Goal: Information Seeking & Learning: Find contact information

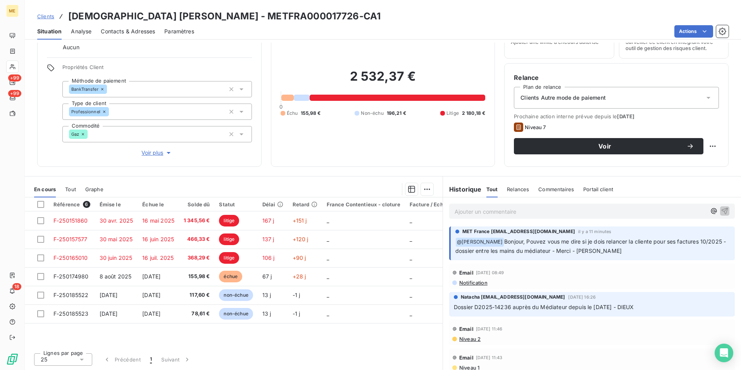
click at [554, 215] on p "Ajouter un commentaire ﻿" at bounding box center [580, 212] width 251 height 10
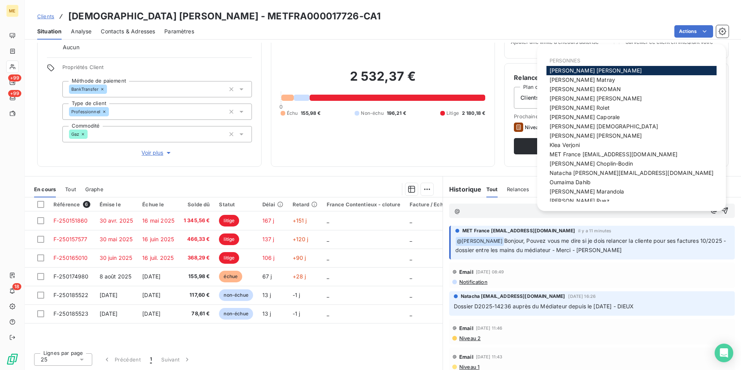
click at [476, 210] on p "@" at bounding box center [580, 211] width 251 height 9
click at [570, 153] on span "MET France [EMAIL_ADDRESS][DOMAIN_NAME]" at bounding box center [613, 154] width 128 height 7
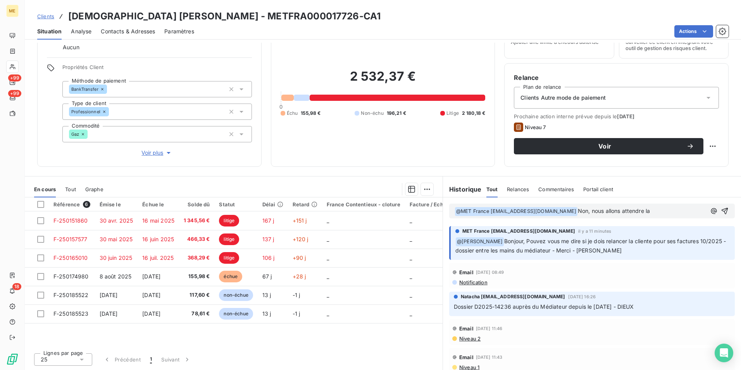
drag, startPoint x: 661, startPoint y: 208, endPoint x: 467, endPoint y: 222, distance: 193.9
click at [467, 222] on div "﻿ @ MET [GEOGRAPHIC_DATA] [EMAIL_ADDRESS][DOMAIN_NAME] ﻿ Non, nous allons atten…" at bounding box center [592, 210] width 298 height 27
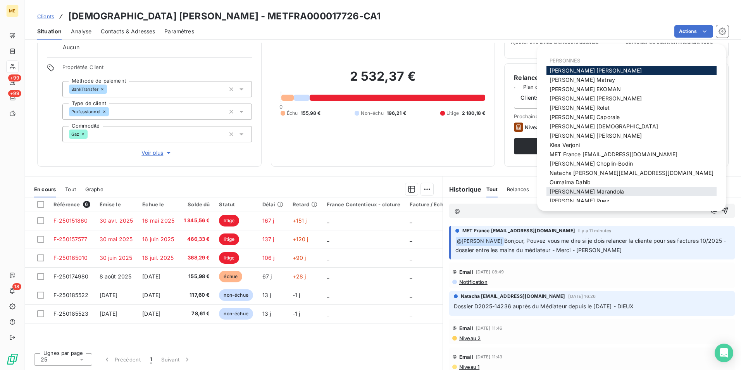
scroll to position [5, 0]
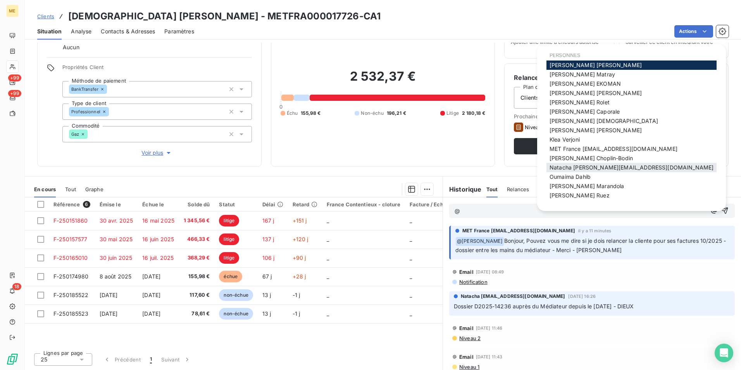
click at [581, 166] on span "Natacha [EMAIL_ADDRESS][DOMAIN_NAME]" at bounding box center [631, 167] width 164 height 7
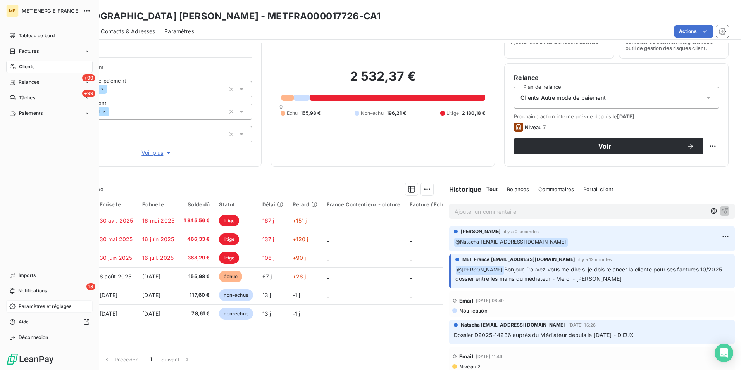
click at [44, 308] on span "Paramètres et réglages" at bounding box center [45, 306] width 53 height 7
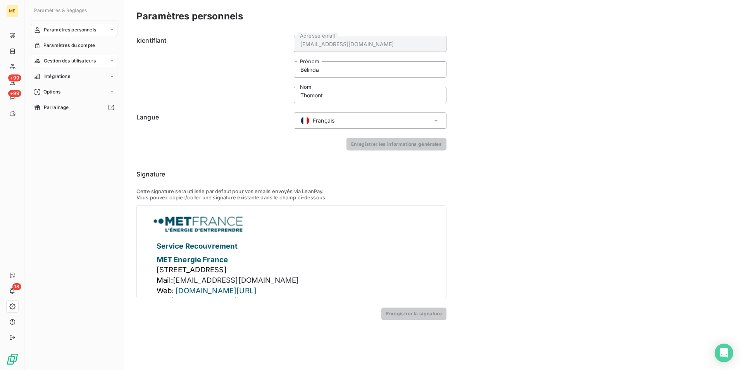
click at [74, 56] on div "Gestion des utilisateurs" at bounding box center [74, 61] width 86 height 12
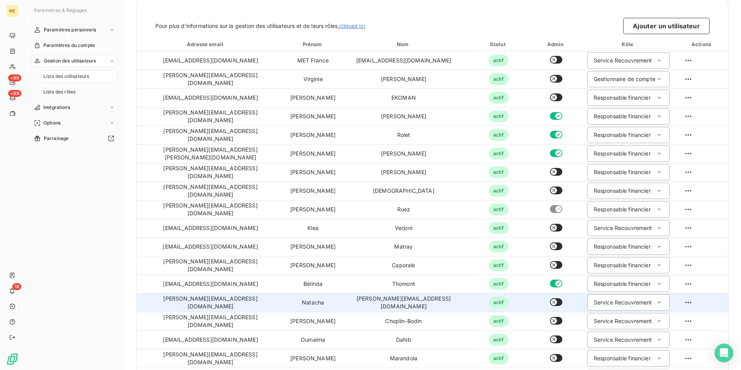
scroll to position [21, 0]
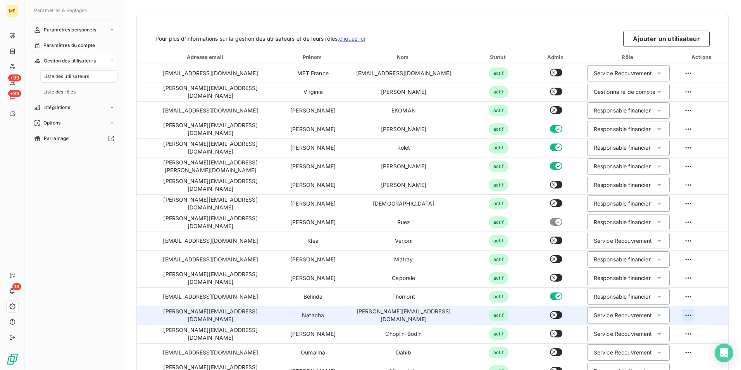
click at [681, 312] on html "ME +99 +99 18 Paramètres & Réglages Paramètres personnels Paramètres du compte …" at bounding box center [370, 185] width 741 height 370
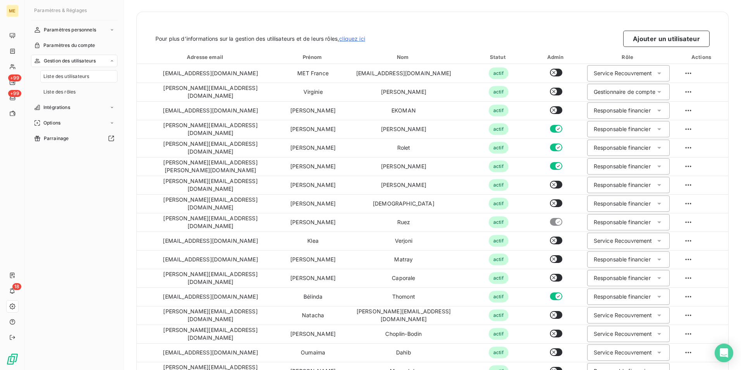
click at [387, 312] on html "ME +99 +99 18 Paramètres & Réglages Paramètres personnels Paramètres du compte …" at bounding box center [370, 185] width 741 height 370
click at [387, 312] on td "[PERSON_NAME][EMAIL_ADDRESS][DOMAIN_NAME]" at bounding box center [404, 315] width 124 height 19
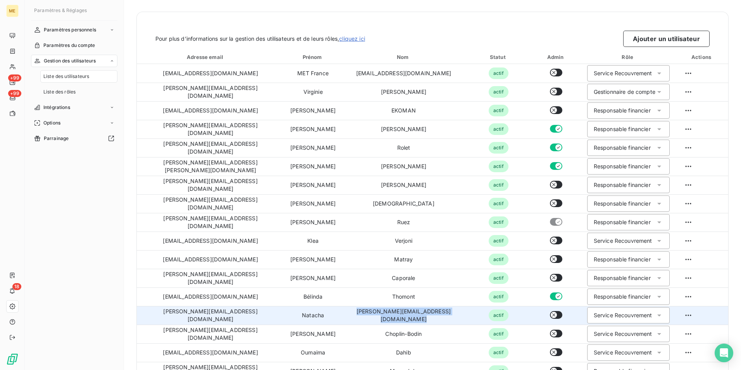
click at [387, 312] on td "[PERSON_NAME][EMAIL_ADDRESS][DOMAIN_NAME]" at bounding box center [404, 315] width 124 height 19
click at [383, 314] on td "[PERSON_NAME][EMAIL_ADDRESS][DOMAIN_NAME]" at bounding box center [404, 315] width 124 height 19
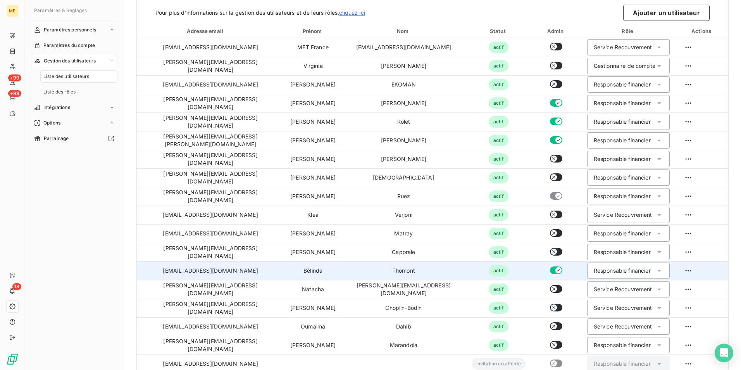
scroll to position [60, 0]
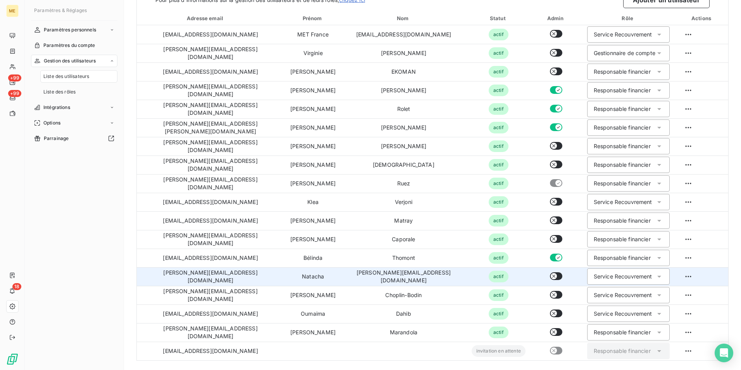
click at [426, 271] on td "[PERSON_NAME][EMAIL_ADDRESS][DOMAIN_NAME]" at bounding box center [404, 276] width 124 height 19
click at [675, 275] on html "ME +99 +99 18 Paramètres & Réglages Paramètres personnels Paramètres du compte …" at bounding box center [370, 185] width 741 height 370
drag, startPoint x: 327, startPoint y: 275, endPoint x: 408, endPoint y: 284, distance: 81.9
click at [408, 284] on html "ME +99 +99 18 Paramètres & Réglages Paramètres personnels Paramètres du compte …" at bounding box center [370, 185] width 741 height 370
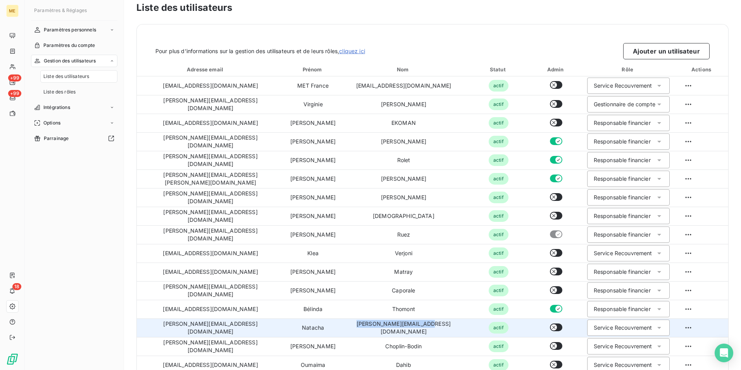
scroll to position [0, 0]
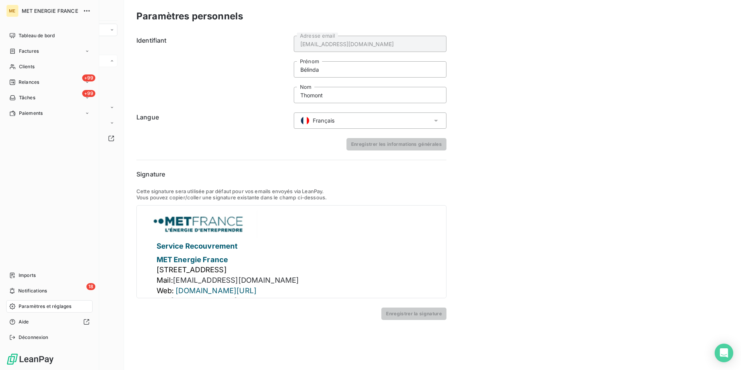
drag, startPoint x: 11, startPoint y: 36, endPoint x: 109, endPoint y: 59, distance: 101.1
click at [11, 36] on icon at bounding box center [12, 36] width 6 height 6
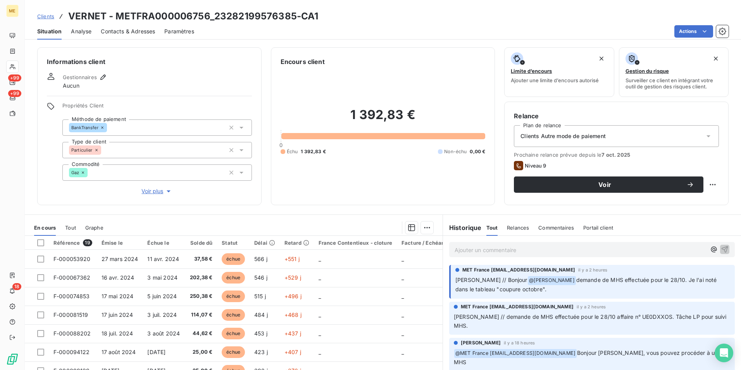
click at [512, 251] on p "Ajouter un commentaire ﻿" at bounding box center [580, 250] width 251 height 10
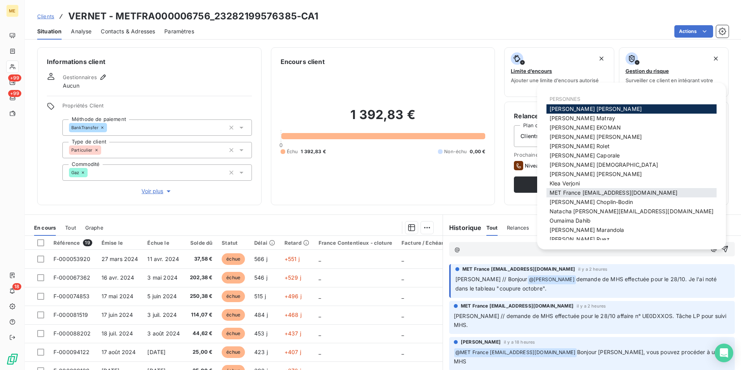
click at [644, 196] on span "MET France [EMAIL_ADDRESS][DOMAIN_NAME]" at bounding box center [613, 192] width 128 height 7
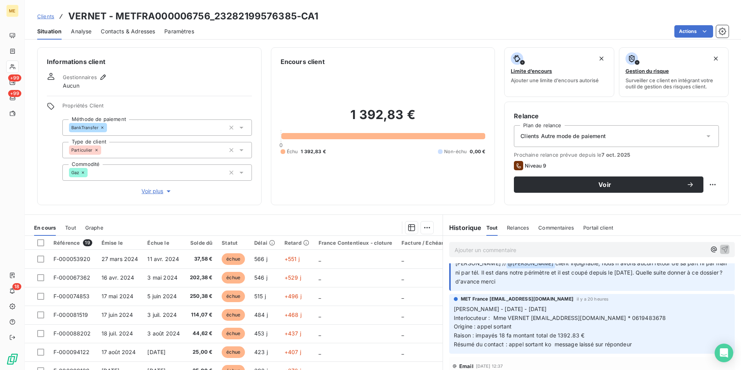
scroll to position [155, 0]
drag, startPoint x: 48, startPoint y: 12, endPoint x: 310, endPoint y: 27, distance: 262.7
click at [48, 12] on link "Clients" at bounding box center [45, 16] width 17 height 8
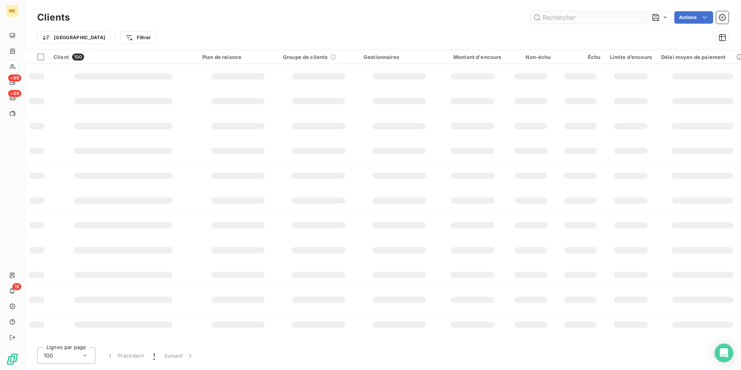
click at [603, 15] on input "text" at bounding box center [588, 17] width 116 height 12
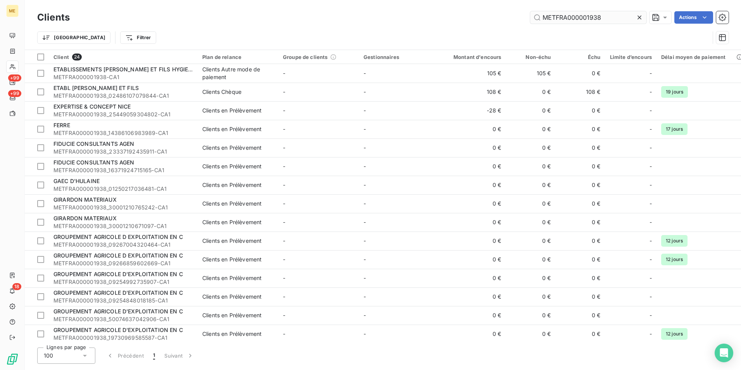
click at [618, 17] on input "METFRA000001938" at bounding box center [588, 17] width 116 height 12
click at [572, 16] on input "METFRA000001938" at bounding box center [588, 17] width 116 height 12
paste input "01291606358847"
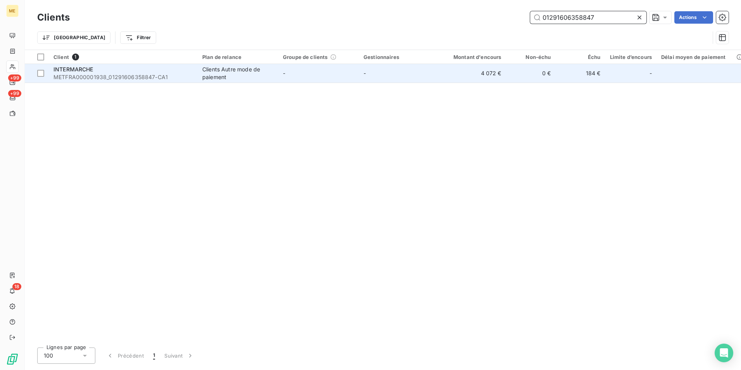
type input "01291606358847"
click at [126, 71] on div "INTERMARCHE" at bounding box center [122, 69] width 139 height 8
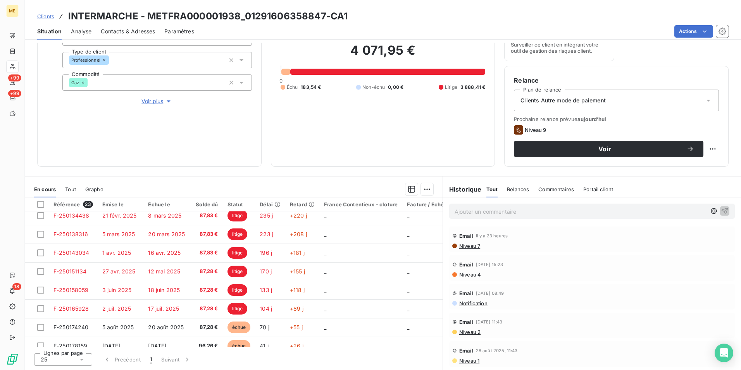
scroll to position [296, 0]
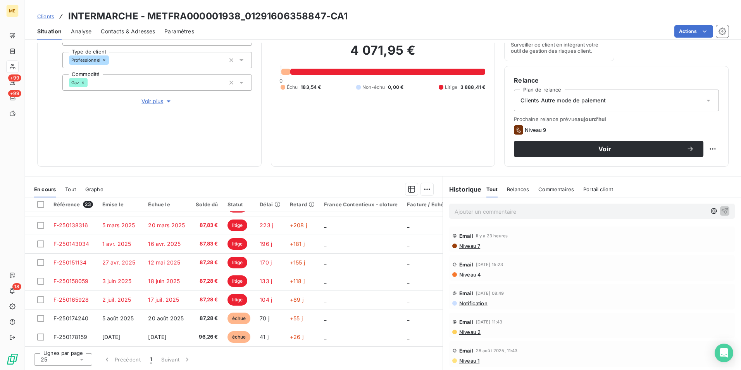
drag, startPoint x: 276, startPoint y: 348, endPoint x: 286, endPoint y: 348, distance: 10.1
click at [286, 348] on div "Lignes par page 25 Précédent 1 Suivant" at bounding box center [234, 357] width 418 height 23
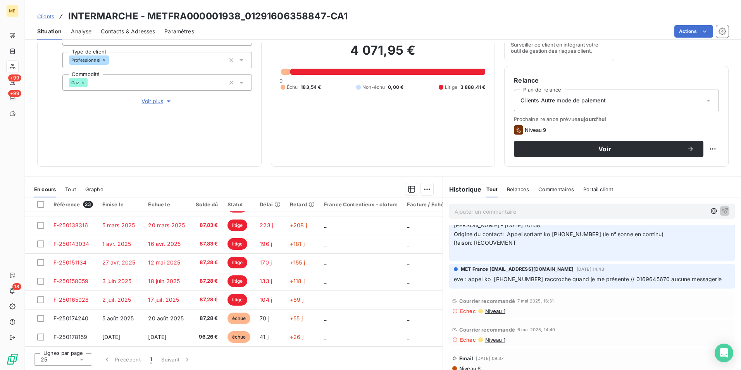
scroll to position [1162, 0]
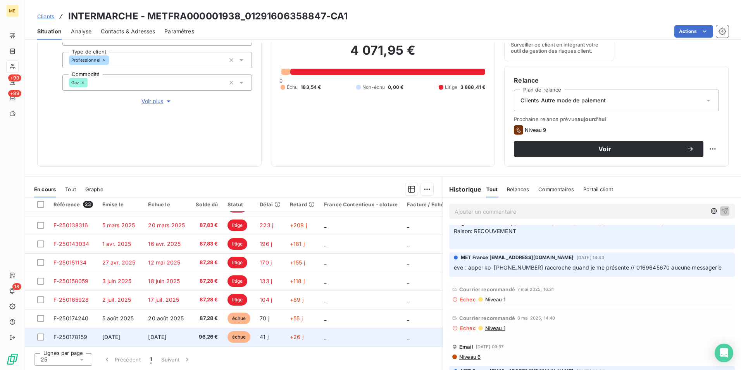
click at [195, 334] on span "96,26 €" at bounding box center [206, 337] width 23 height 8
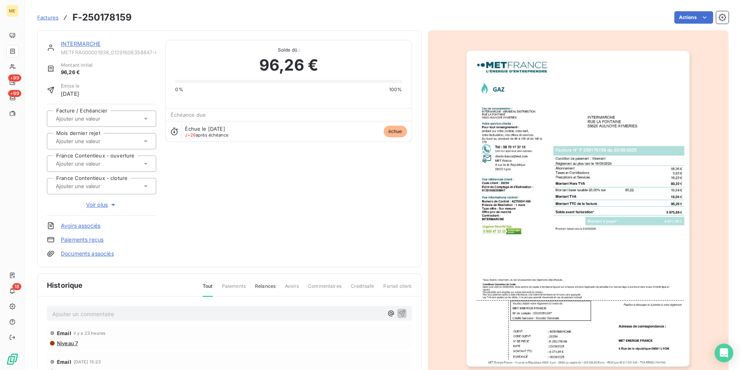
click at [574, 236] on img "button" at bounding box center [578, 208] width 223 height 315
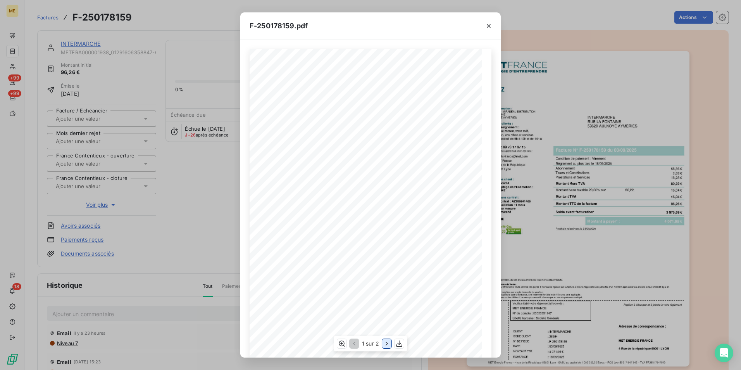
click at [384, 344] on icon "button" at bounding box center [387, 343] width 8 height 8
click at [578, 220] on div "F-250178159.pdf Détail de votre facture : Document à conserver 10 ans Numéro F-…" at bounding box center [370, 185] width 741 height 370
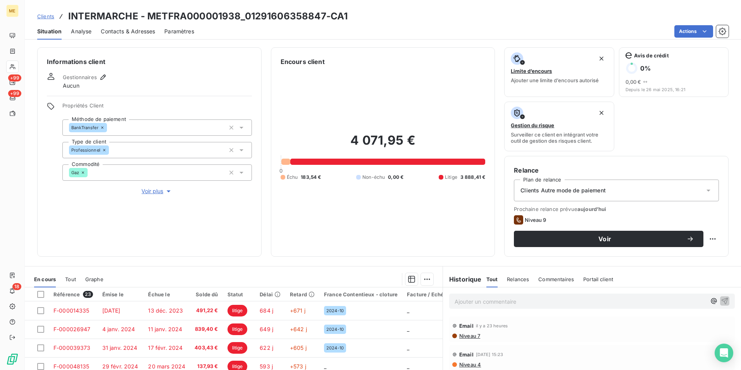
click at [157, 193] on span "Voir plus" at bounding box center [156, 191] width 31 height 8
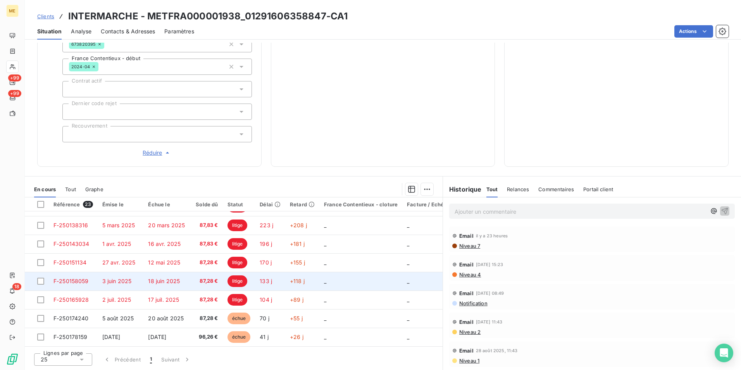
scroll to position [219, 0]
click at [190, 284] on td "87,83 €" at bounding box center [206, 281] width 33 height 19
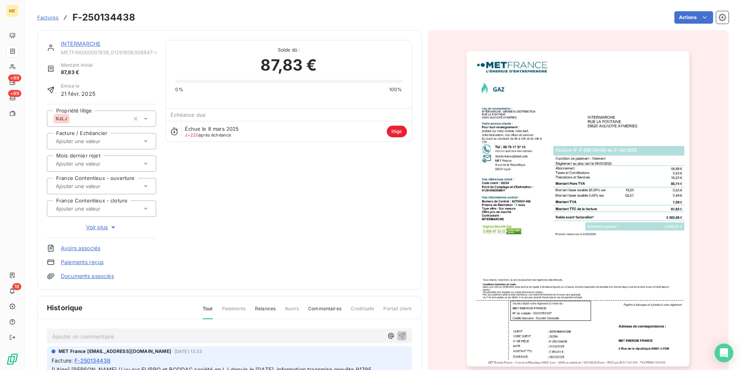
click at [575, 204] on img "button" at bounding box center [578, 208] width 223 height 315
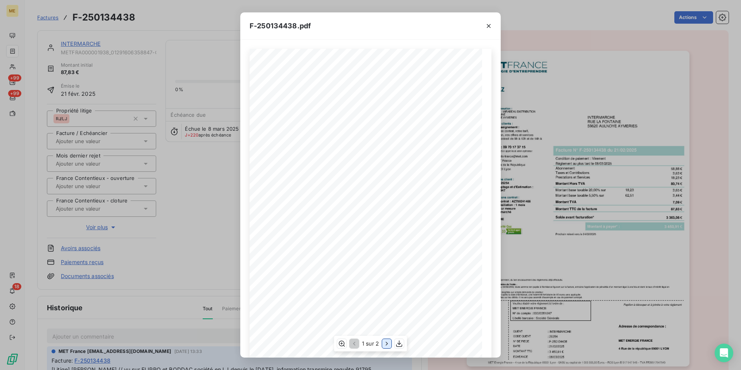
click at [388, 344] on icon "button" at bounding box center [387, 343] width 8 height 8
click at [603, 207] on div "F-250134438.pdf Détail de votre facture : Document à conserver 10 ans Numéro F-…" at bounding box center [370, 185] width 741 height 370
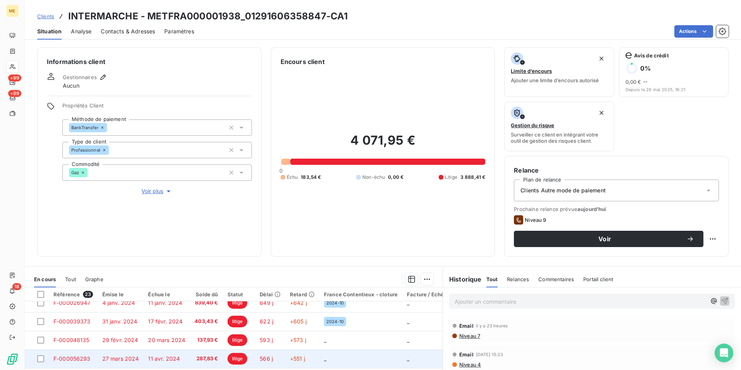
scroll to position [39, 0]
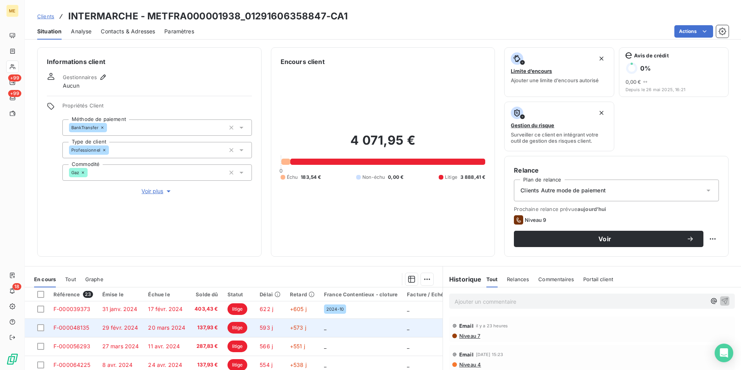
click at [223, 323] on td "litige" at bounding box center [239, 327] width 33 height 19
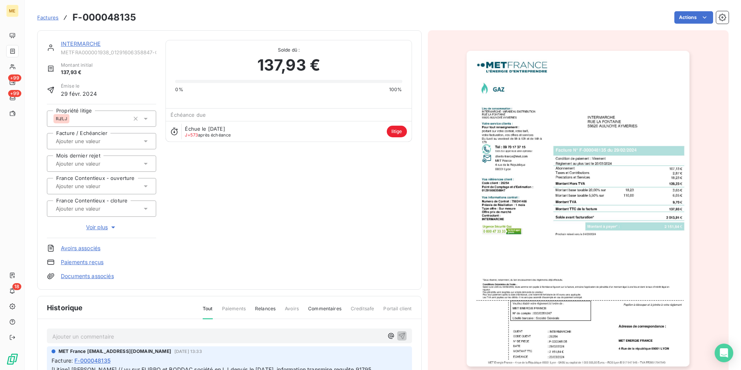
click at [537, 215] on img "button" at bounding box center [578, 208] width 223 height 315
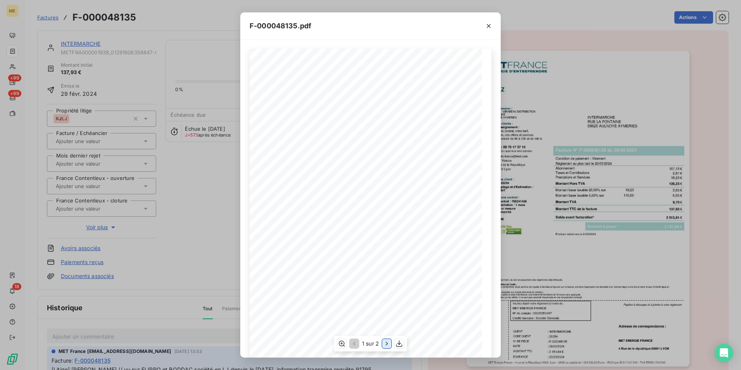
click at [387, 345] on icon "button" at bounding box center [387, 343] width 8 height 8
click at [572, 247] on div "F-000048135.pdf Détail de votre facture : Document à conserver 10 ans Numéro F-…" at bounding box center [370, 185] width 741 height 370
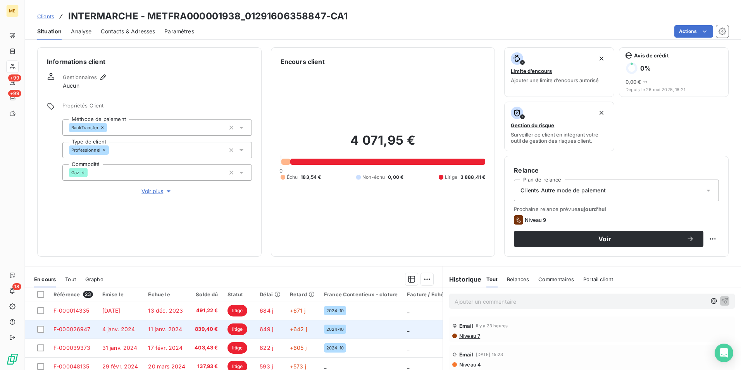
click at [208, 322] on td "839,40 €" at bounding box center [206, 329] width 33 height 19
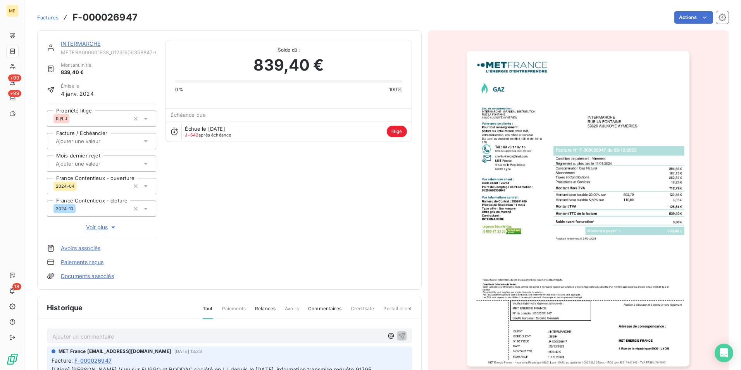
click at [627, 255] on img "button" at bounding box center [578, 208] width 223 height 315
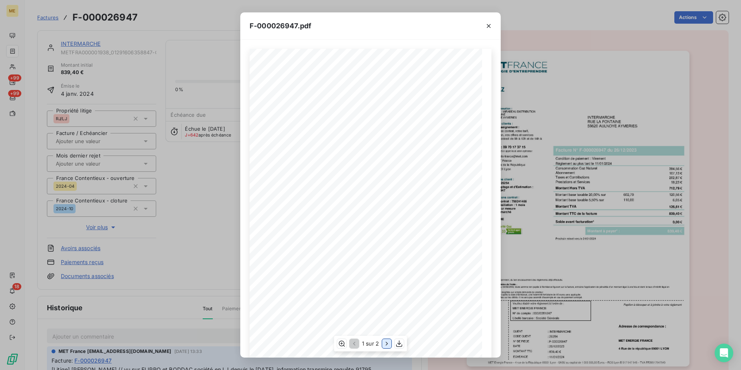
click at [383, 341] on icon "button" at bounding box center [387, 343] width 8 height 8
click at [621, 234] on div "F-000026947.pdf Détail de votre facture : Document à conserver 10 ans Numéro F-…" at bounding box center [370, 185] width 741 height 370
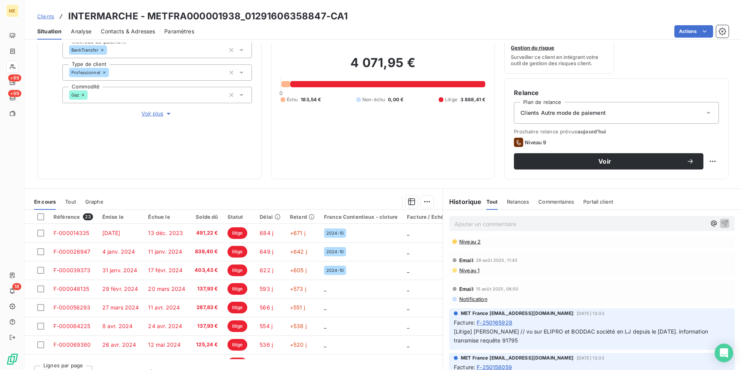
scroll to position [116, 0]
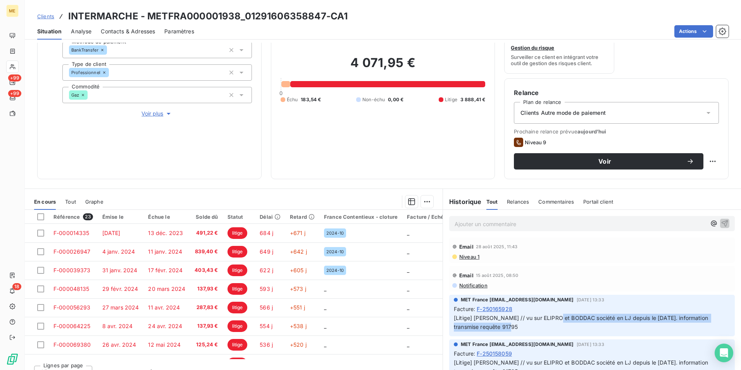
drag, startPoint x: 548, startPoint y: 315, endPoint x: 668, endPoint y: 326, distance: 120.3
click at [668, 326] on p "[Litige] Sylvain // vu sur ELIPRO et BODDAC société en LJ depuis le 02/10/2023.…" at bounding box center [592, 322] width 276 height 18
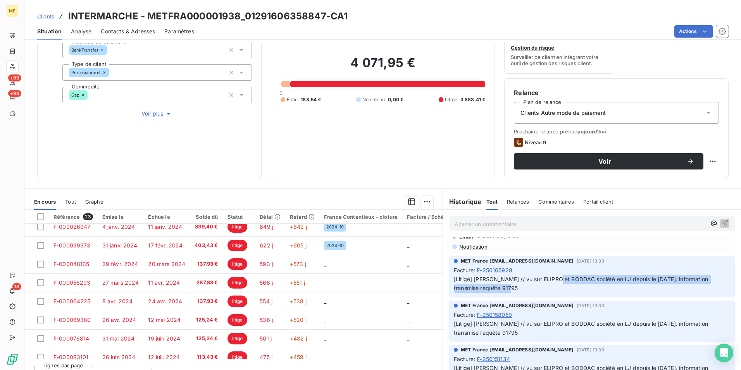
scroll to position [0, 0]
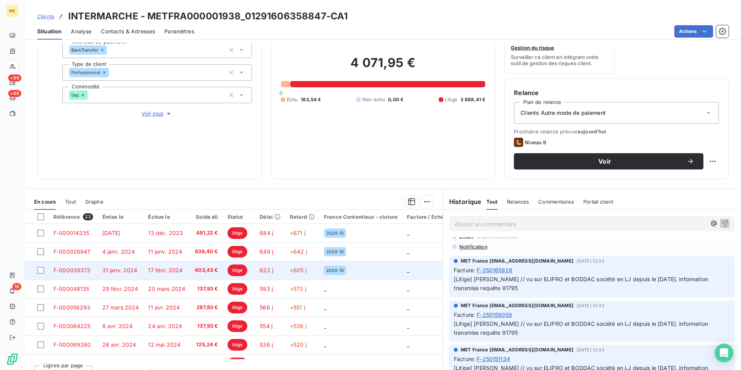
click at [219, 273] on td "403,43 €" at bounding box center [206, 270] width 33 height 19
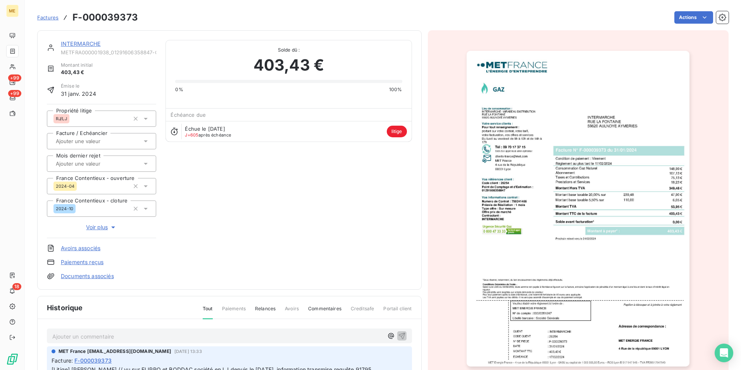
click at [585, 208] on img "button" at bounding box center [578, 208] width 223 height 315
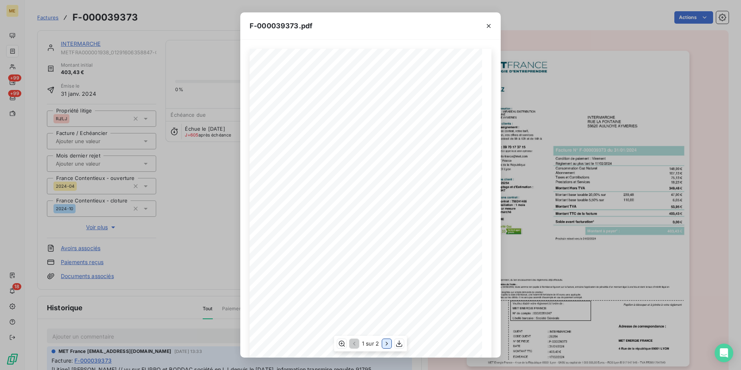
click at [383, 344] on icon "button" at bounding box center [387, 343] width 8 height 8
click at [629, 231] on div "F-000039373.pdf Détail de votre facture : Document à conserver 10 ans Numéro F-…" at bounding box center [370, 185] width 741 height 370
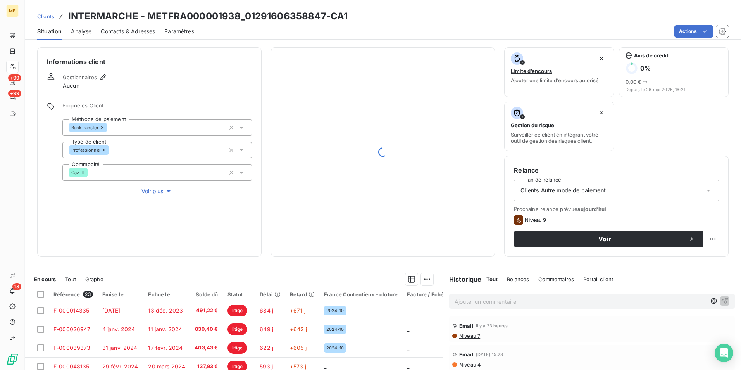
click at [531, 298] on p "Ajouter un commentaire ﻿" at bounding box center [580, 301] width 251 height 10
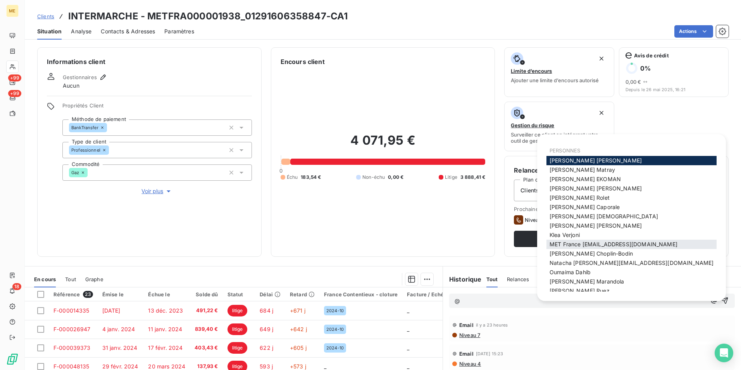
click at [590, 241] on span "MET France [EMAIL_ADDRESS][DOMAIN_NAME]" at bounding box center [613, 244] width 128 height 7
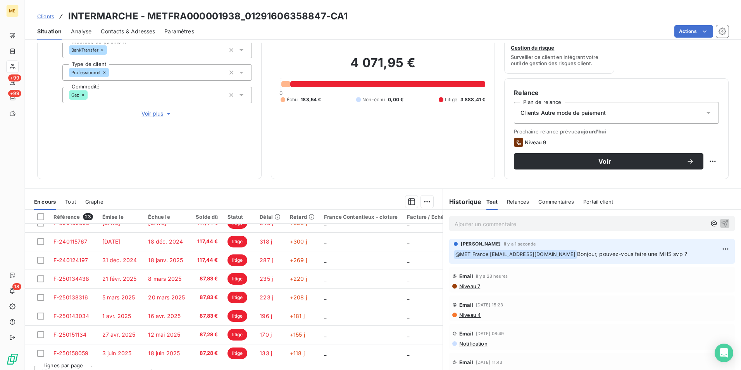
scroll to position [296, 0]
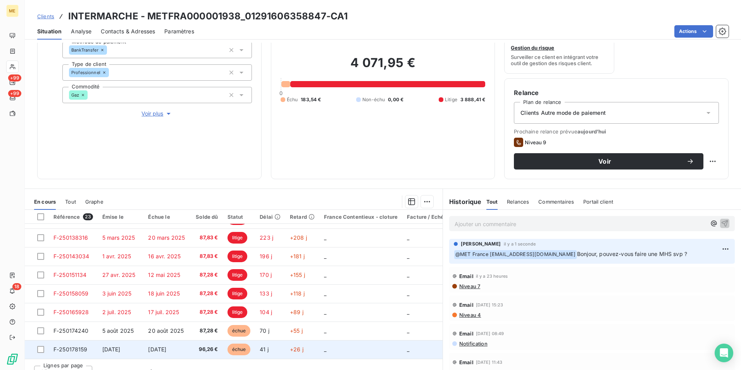
click at [263, 340] on td "41 j" at bounding box center [270, 349] width 30 height 19
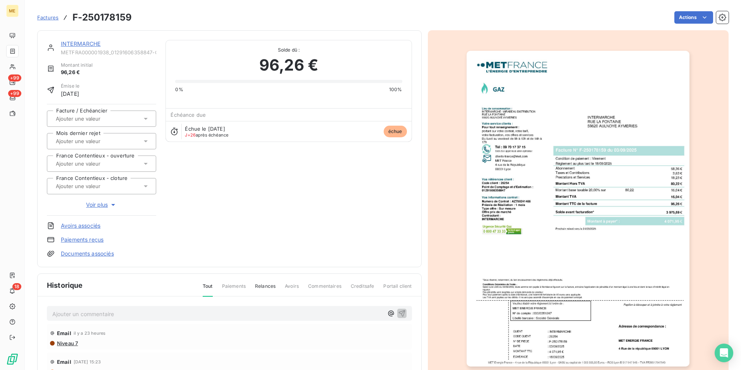
click at [596, 216] on img "button" at bounding box center [578, 208] width 223 height 315
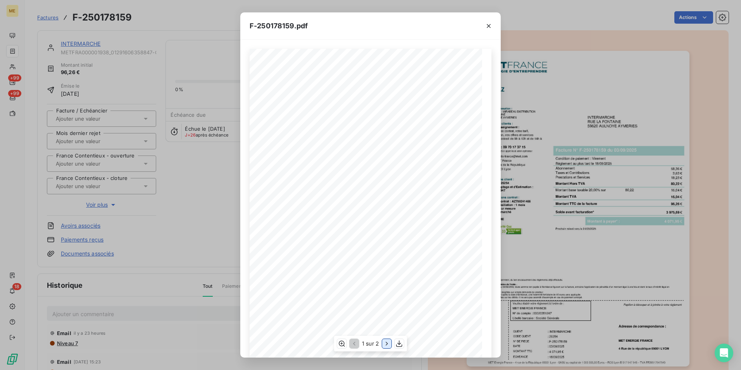
click at [388, 342] on icon "button" at bounding box center [387, 343] width 8 height 8
click at [654, 226] on div "F-250178159.pdf Détail de votre facture : Document à conserver 10 ans Numéro F-…" at bounding box center [370, 185] width 741 height 370
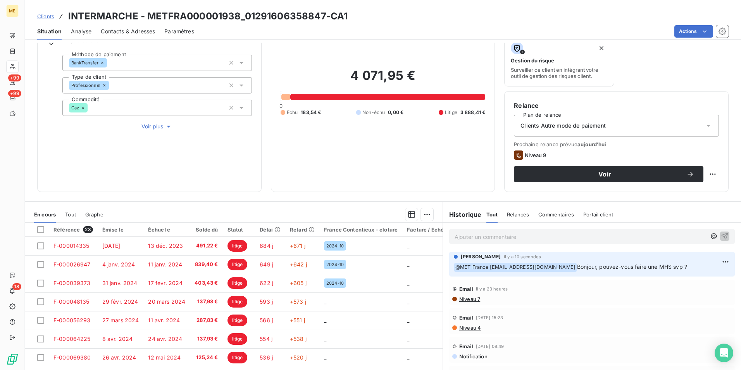
scroll to position [51, 0]
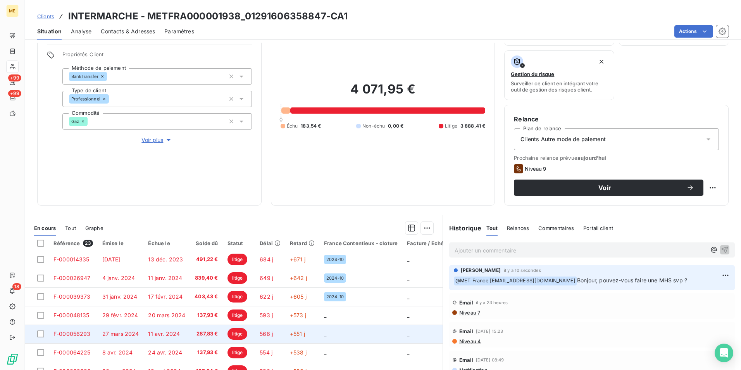
click at [251, 334] on td "litige" at bounding box center [239, 333] width 33 height 19
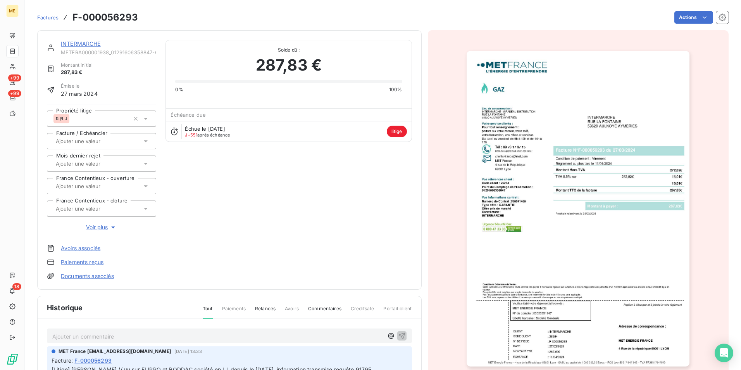
click at [538, 218] on img "button" at bounding box center [578, 208] width 223 height 315
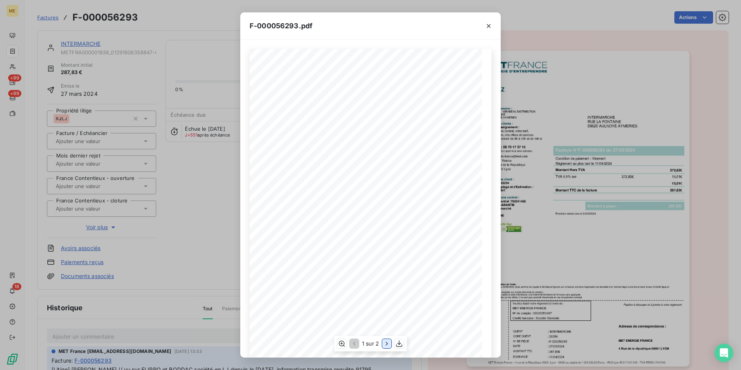
click at [386, 340] on icon "button" at bounding box center [387, 343] width 8 height 8
click at [357, 344] on icon "button" at bounding box center [354, 343] width 8 height 8
drag, startPoint x: 600, startPoint y: 216, endPoint x: 589, endPoint y: 216, distance: 11.2
click at [599, 216] on div "F-000056293.pdf Conditions Générales de Vente : Selon la loi LME du 04/08/2008,…" at bounding box center [370, 185] width 741 height 370
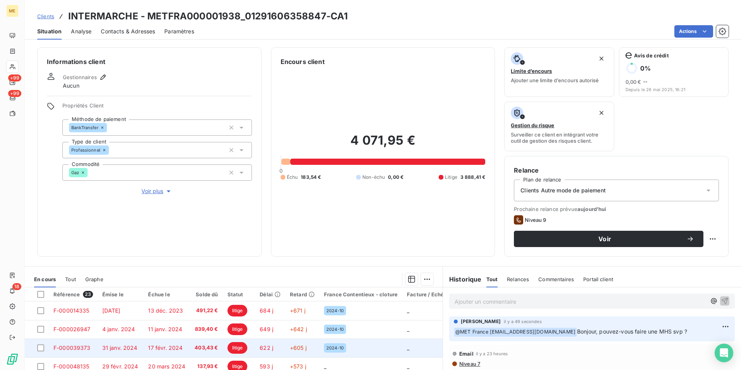
scroll to position [39, 0]
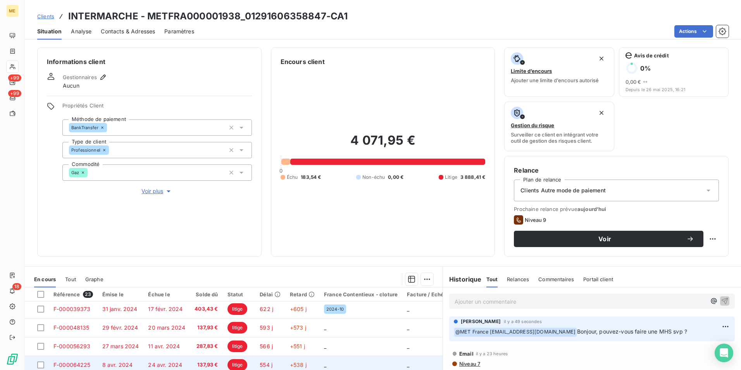
click at [256, 361] on td "554 j" at bounding box center [270, 364] width 30 height 19
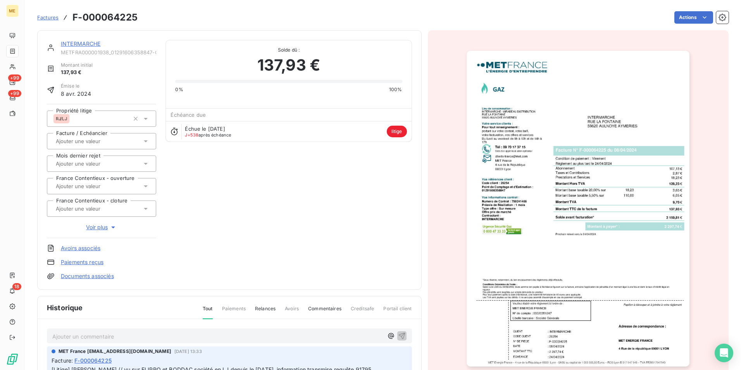
click at [558, 215] on img "button" at bounding box center [578, 208] width 223 height 315
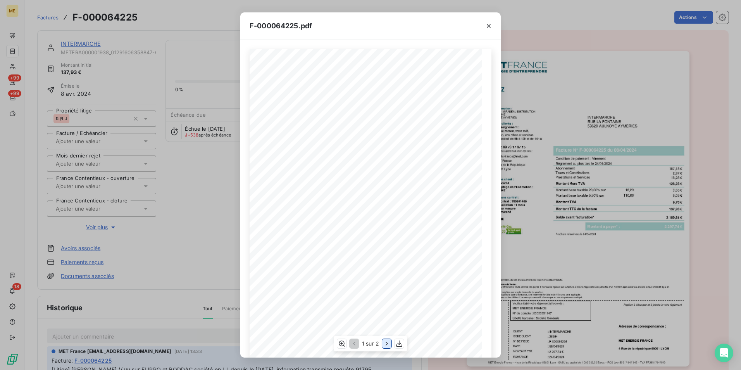
click at [389, 341] on icon "button" at bounding box center [387, 343] width 8 height 8
click at [591, 255] on div "F-000064225.pdf Détail de votre facture : Document à conserver 10 ans Numéro F-…" at bounding box center [370, 185] width 741 height 370
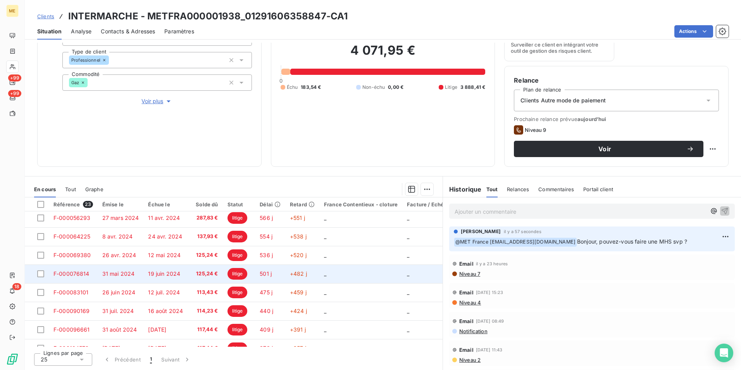
scroll to position [77, 0]
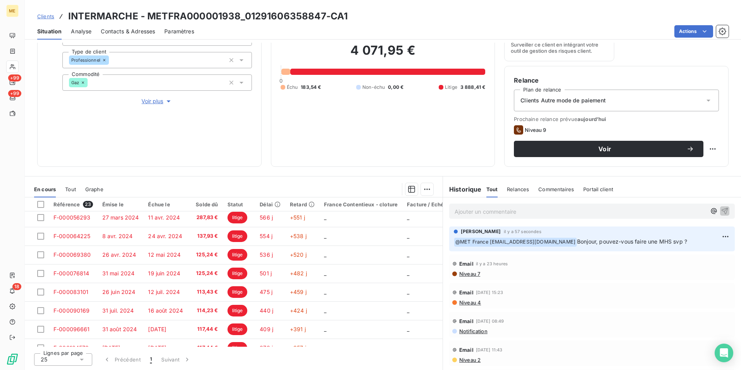
click at [117, 33] on span "Contacts & Adresses" at bounding box center [128, 32] width 54 height 8
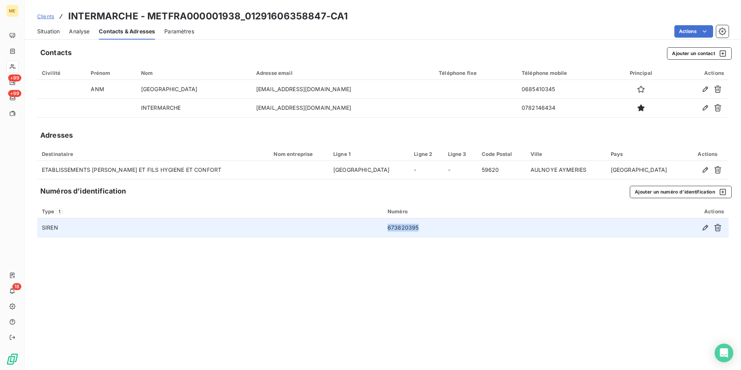
drag, startPoint x: 425, startPoint y: 226, endPoint x: 388, endPoint y: 225, distance: 37.2
click at [388, 225] on td "673820395" at bounding box center [477, 227] width 188 height 19
copy td "673820395"
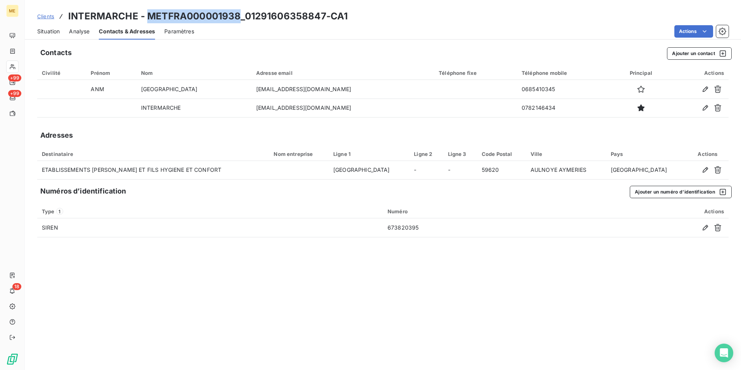
drag, startPoint x: 239, startPoint y: 15, endPoint x: 147, endPoint y: 14, distance: 92.6
click at [147, 14] on h3 "INTERMARCHE - METFRA000001938_01291606358847-CA1" at bounding box center [207, 16] width 279 height 14
copy h3 "METFRA000001938"
drag, startPoint x: 271, startPoint y: 272, endPoint x: 264, endPoint y: 259, distance: 14.2
click at [271, 272] on div "Contacts Ajouter un contact Civilité Prénom Nom Adresse email Téléphone fixe Té…" at bounding box center [383, 206] width 716 height 327
